Goal: Information Seeking & Learning: Learn about a topic

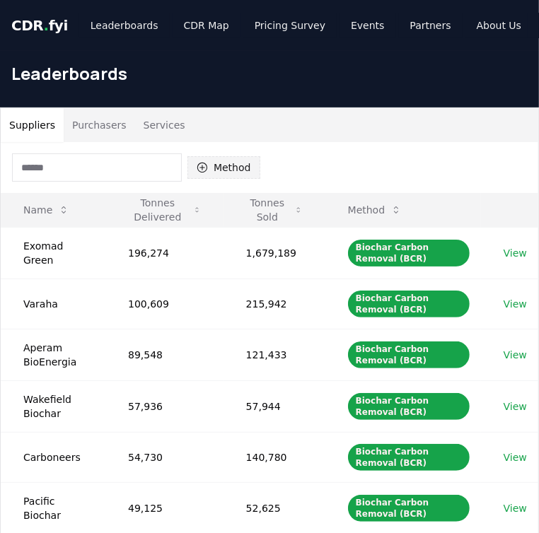
click at [246, 168] on button "Method" at bounding box center [223, 167] width 73 height 23
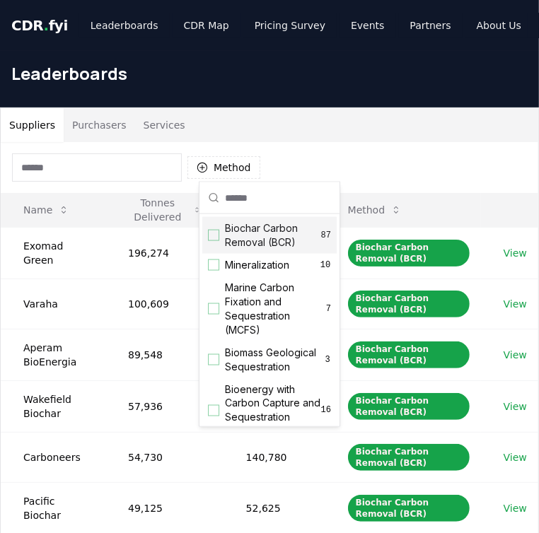
click at [212, 238] on div "Suggestions" at bounding box center [213, 235] width 11 height 11
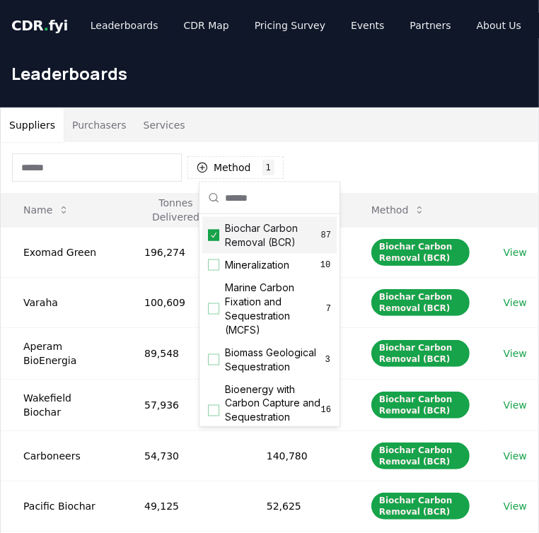
click at [434, 163] on div "Method 1 Biochar Carbon Removal (BCR)" at bounding box center [270, 167] width 538 height 51
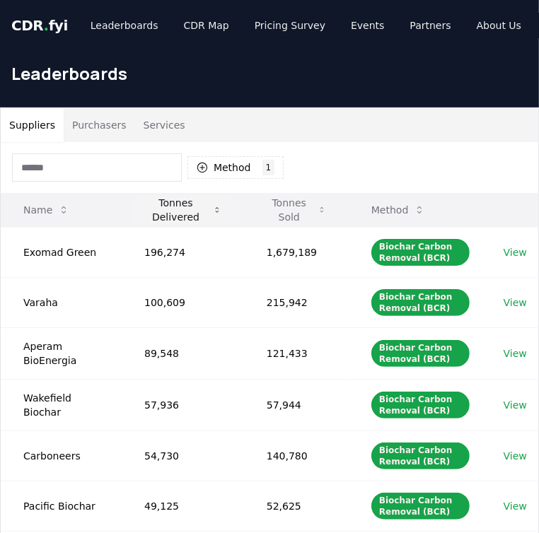
click at [193, 208] on button "Tonnes Delivered" at bounding box center [183, 210] width 100 height 28
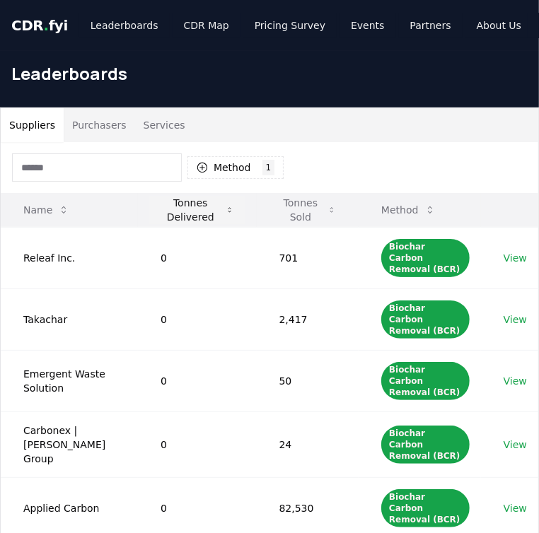
click at [193, 208] on button "Tonnes Delivered" at bounding box center [197, 210] width 96 height 28
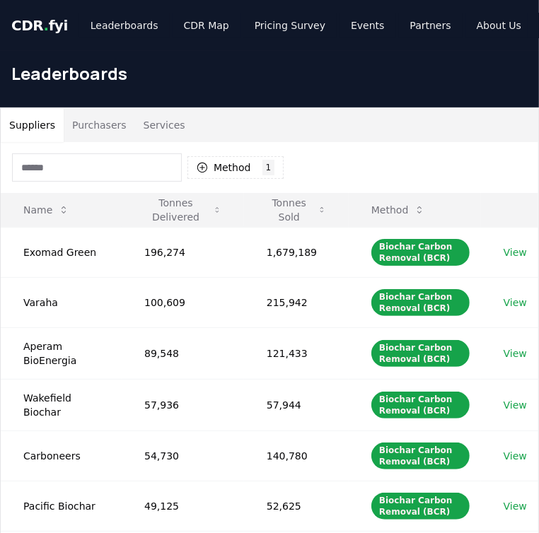
click at [108, 130] on button "Purchasers" at bounding box center [99, 125] width 71 height 34
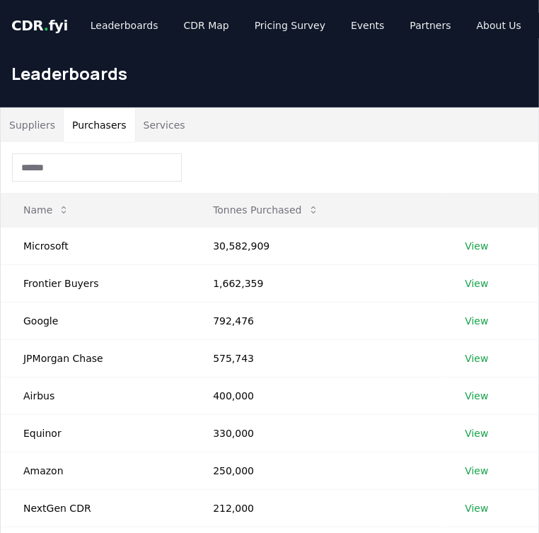
click at [33, 127] on button "Suppliers" at bounding box center [32, 125] width 63 height 34
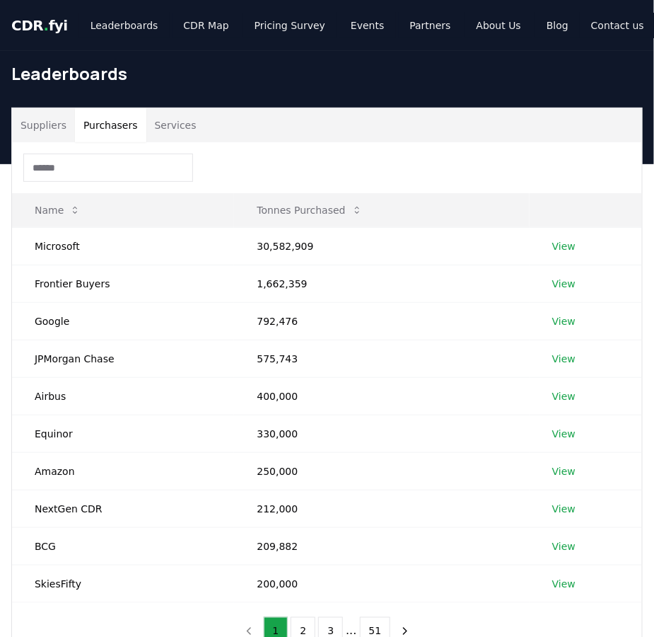
click at [108, 125] on button "Purchasers" at bounding box center [110, 125] width 71 height 34
click at [538, 357] on td "View" at bounding box center [586, 358] width 112 height 37
click at [538, 354] on link "View" at bounding box center [564, 359] width 23 height 14
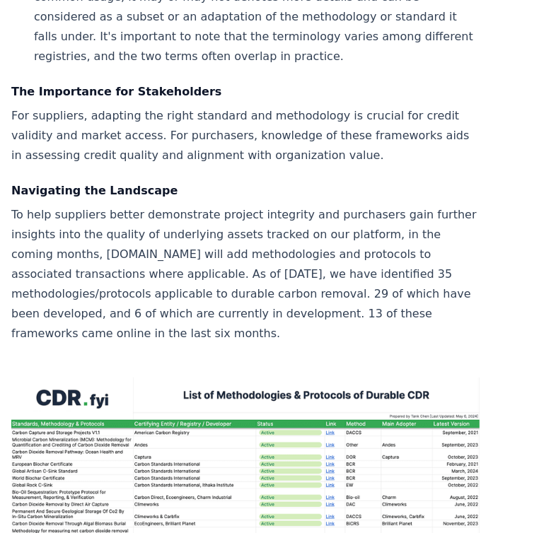
scroll to position [1808, 0]
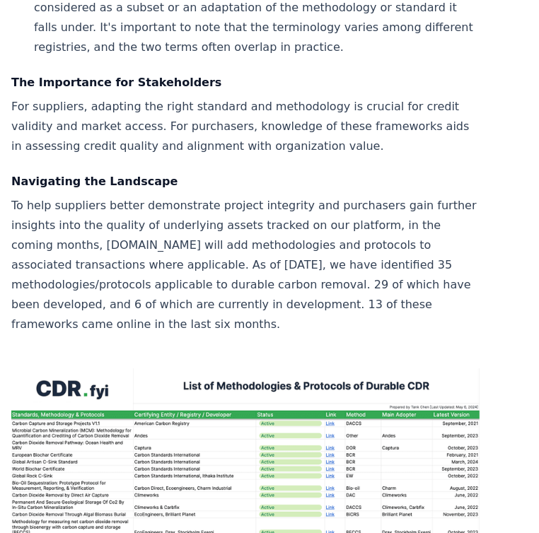
click at [393, 270] on p "To help suppliers better demonstrate project integrity and purchasers gain furt…" at bounding box center [245, 265] width 468 height 139
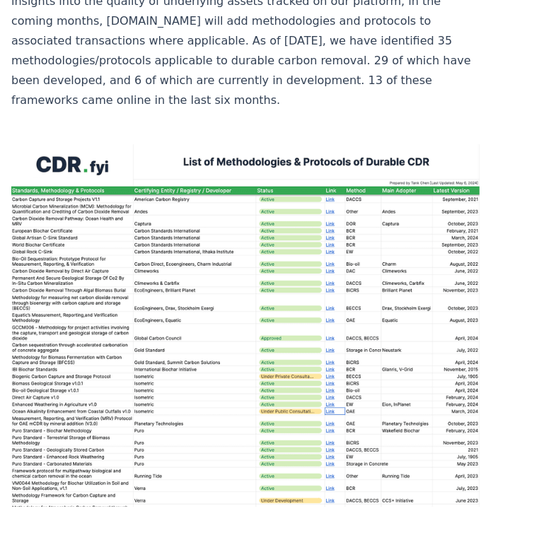
scroll to position [2043, 0]
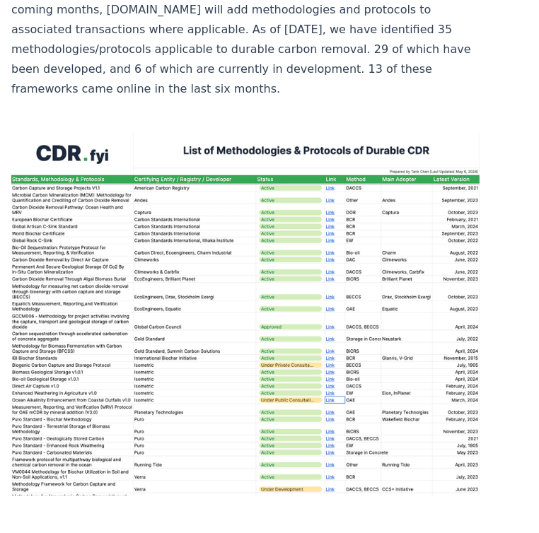
click at [115, 533] on strong "[Download the List of Methodologies & Protocols]" at bounding box center [170, 539] width 318 height 13
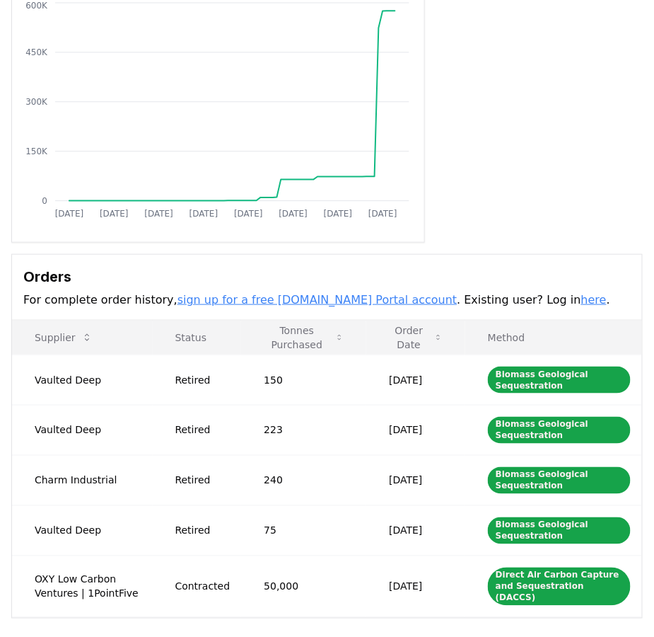
scroll to position [157, 0]
